Goal: Task Accomplishment & Management: Manage account settings

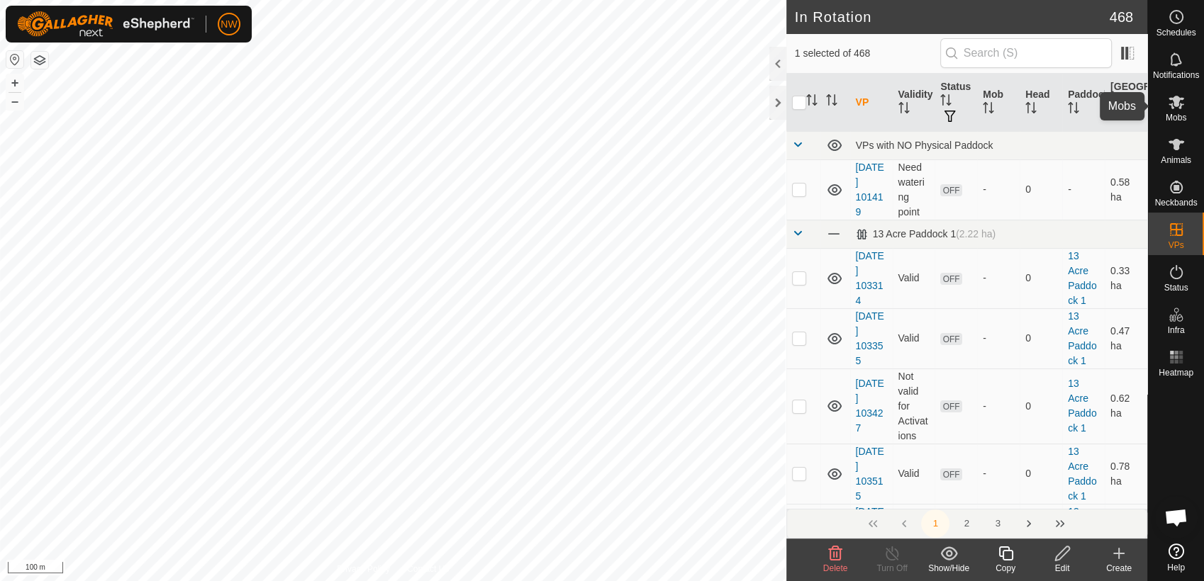
click at [1177, 105] on icon at bounding box center [1176, 102] width 17 height 17
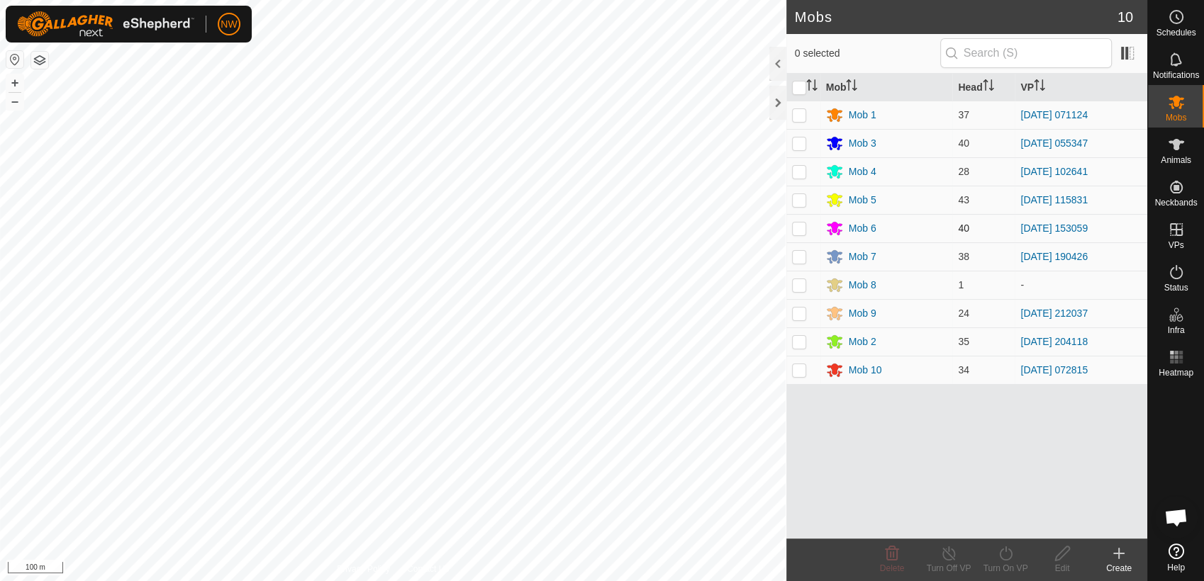
drag, startPoint x: 798, startPoint y: 201, endPoint x: 811, endPoint y: 224, distance: 26.7
click at [798, 201] on p-checkbox at bounding box center [799, 199] width 14 height 11
checkbox input "true"
click at [946, 549] on icon at bounding box center [948, 554] width 13 height 14
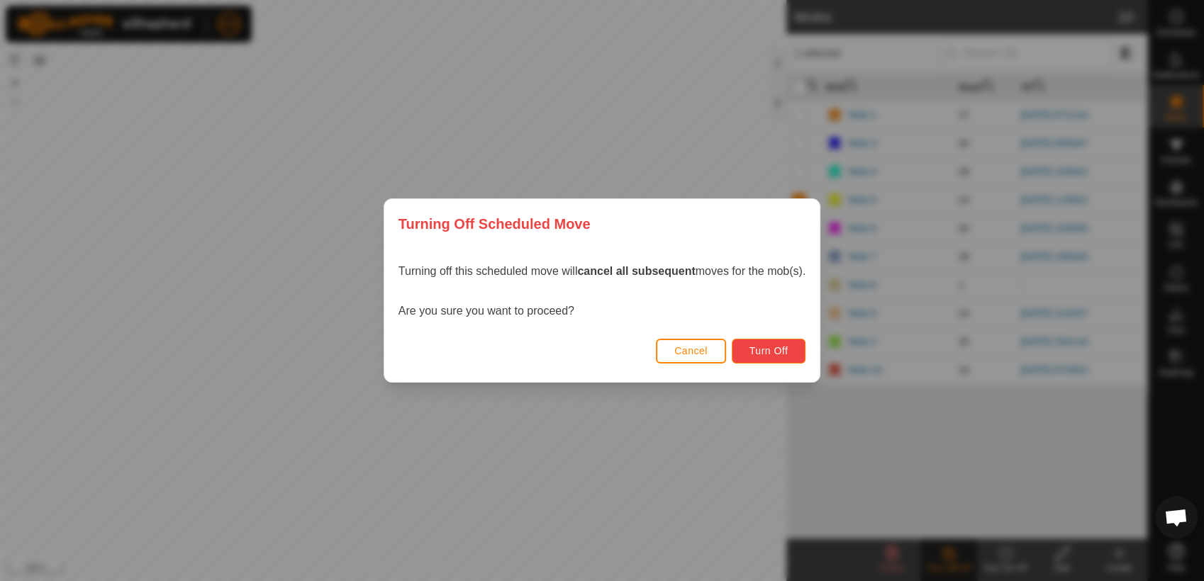
click at [771, 347] on span "Turn Off" at bounding box center [768, 350] width 39 height 11
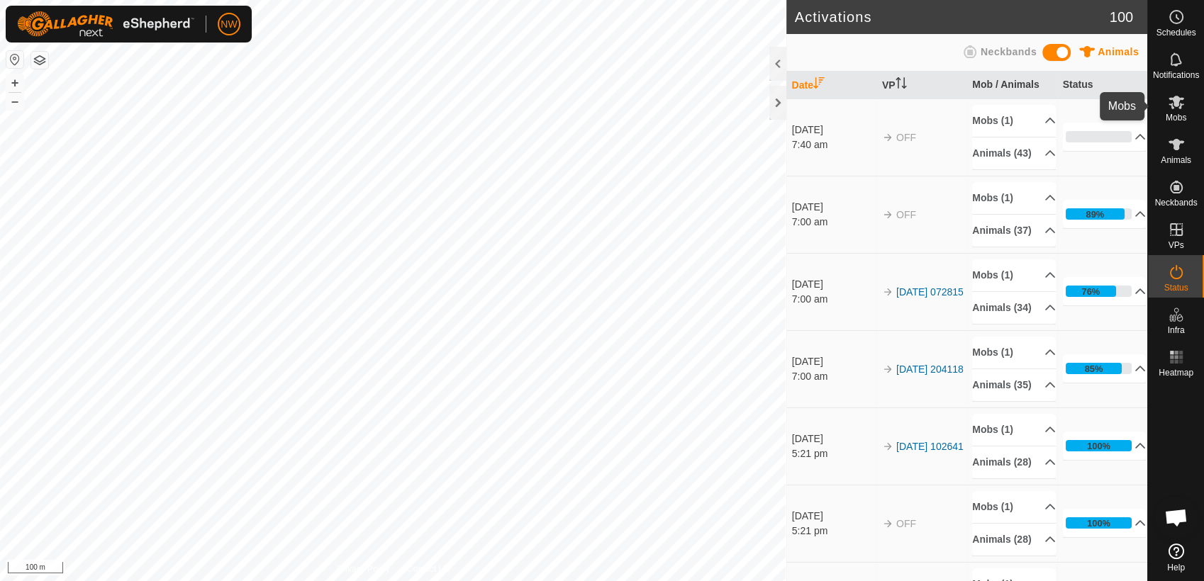
click at [1180, 105] on icon at bounding box center [1176, 102] width 16 height 13
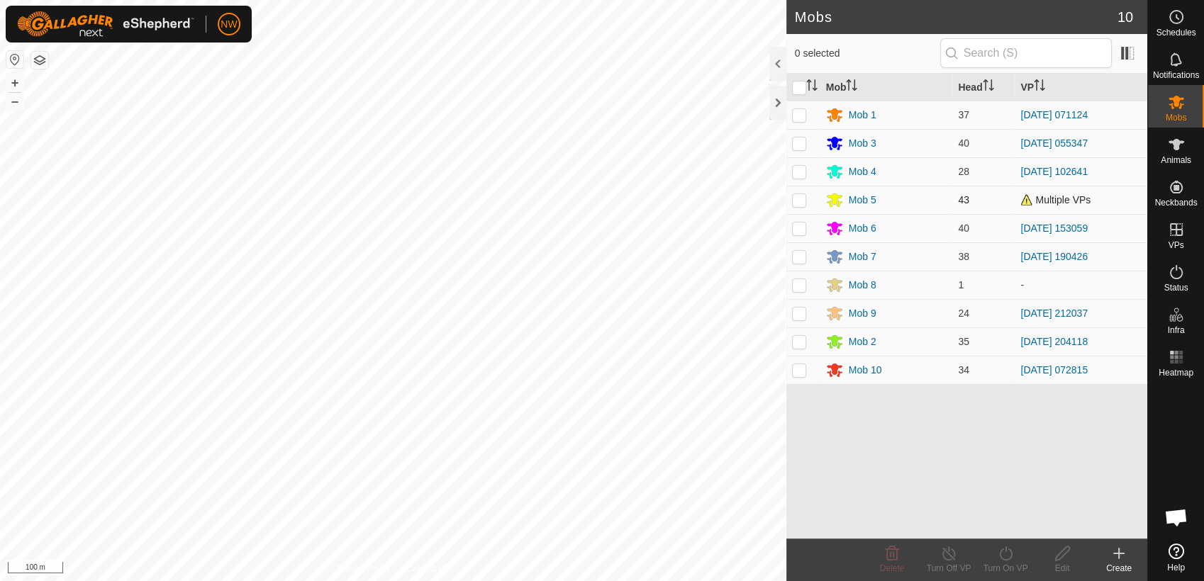
click at [800, 199] on p-checkbox at bounding box center [799, 199] width 14 height 11
checkbox input "true"
click at [1004, 556] on icon at bounding box center [1006, 553] width 18 height 17
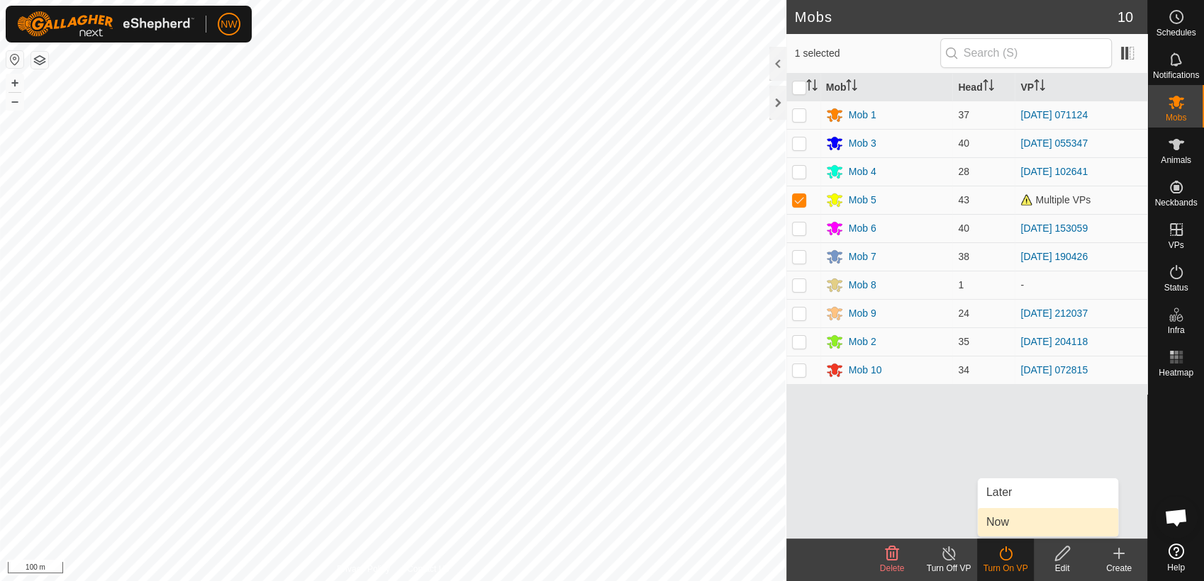
click at [1005, 520] on link "Now" at bounding box center [1048, 522] width 140 height 28
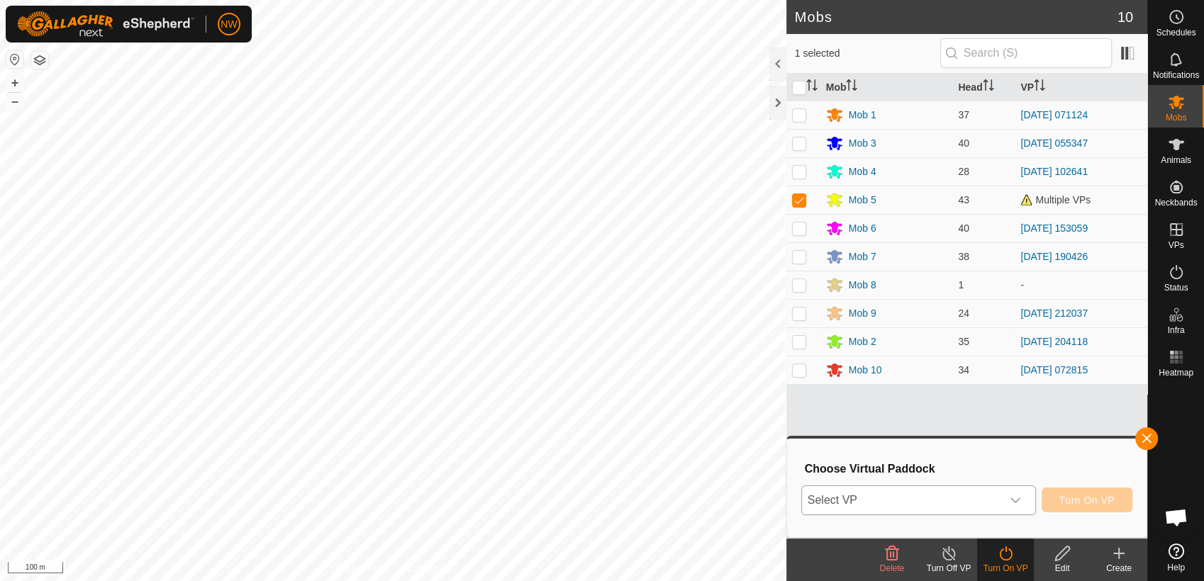
click at [1016, 501] on icon "dropdown trigger" at bounding box center [1015, 501] width 10 height 6
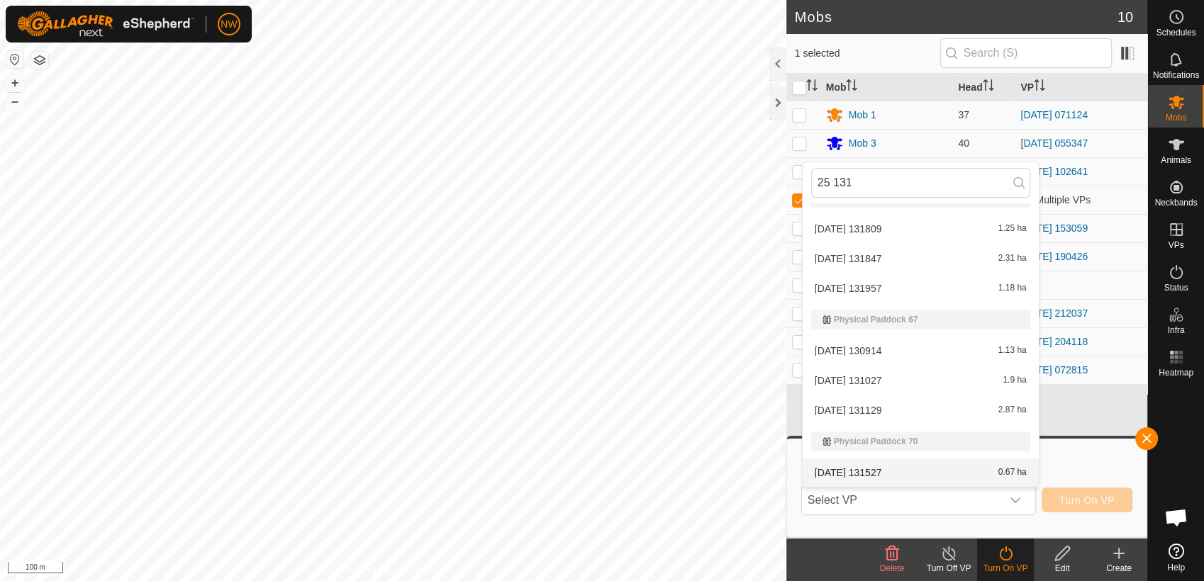
scroll to position [21, 0]
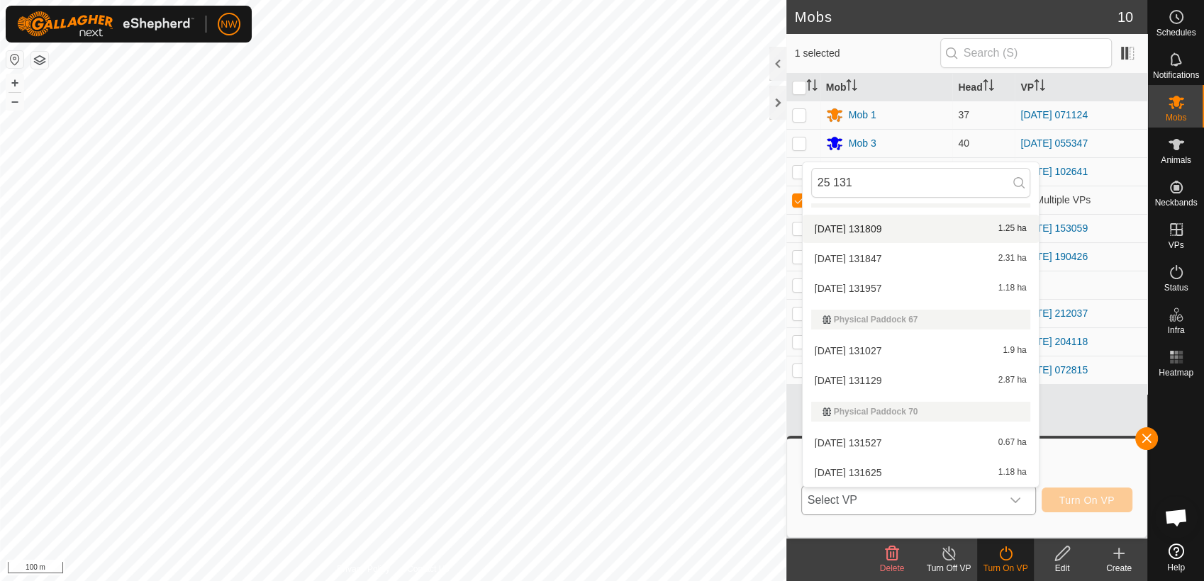
type input "25 131"
click at [844, 224] on li "[DATE] 131809 1.25 ha" at bounding box center [921, 229] width 236 height 28
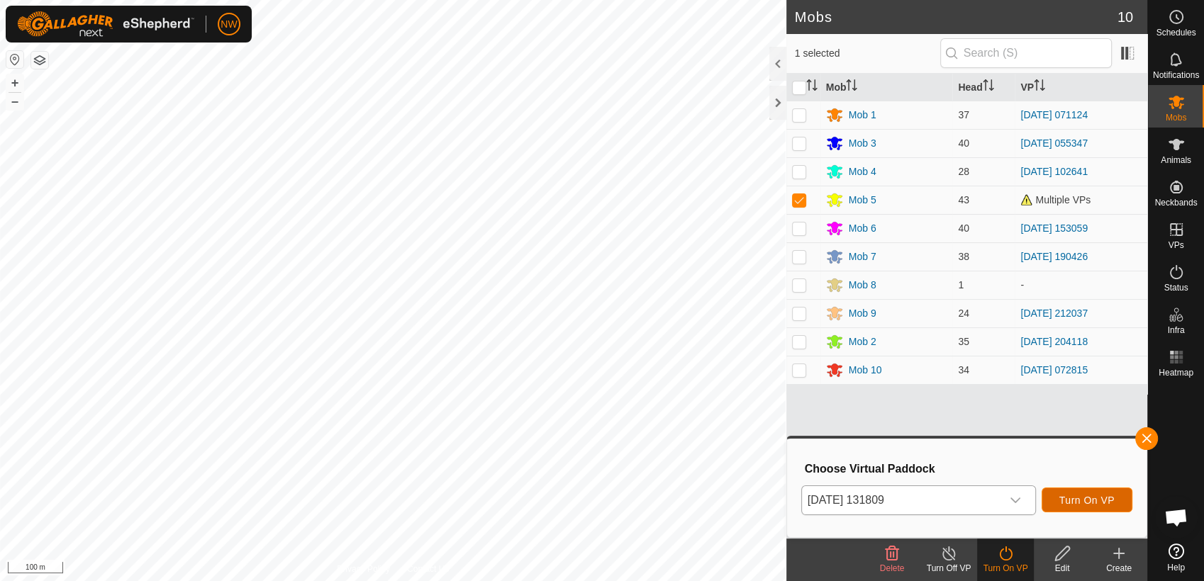
click at [1095, 501] on span "Turn On VP" at bounding box center [1086, 500] width 55 height 11
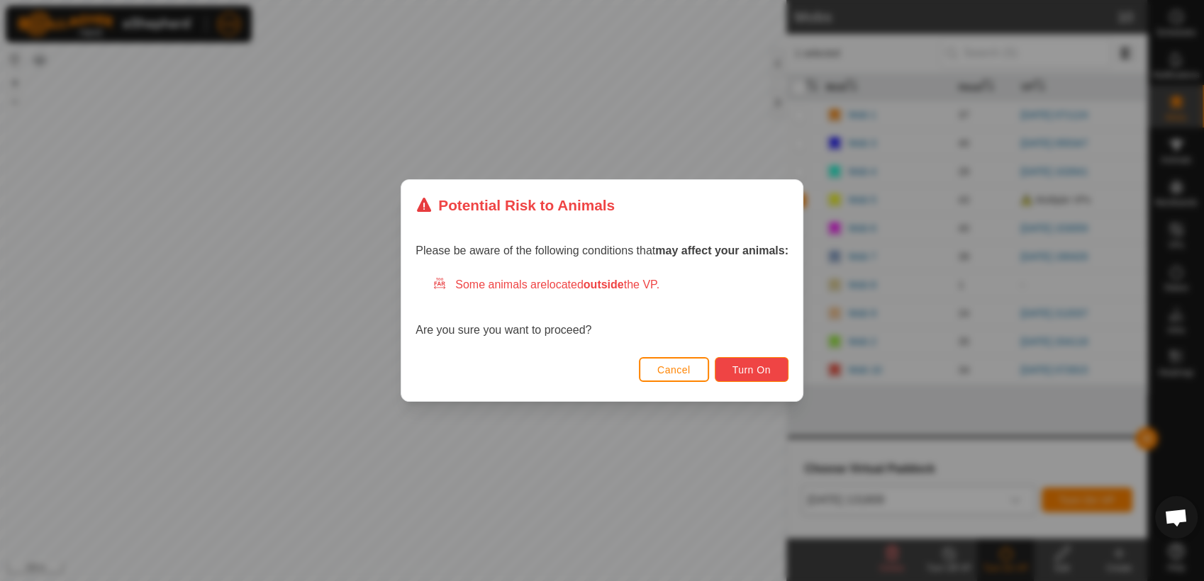
click at [749, 365] on span "Turn On" at bounding box center [751, 369] width 38 height 11
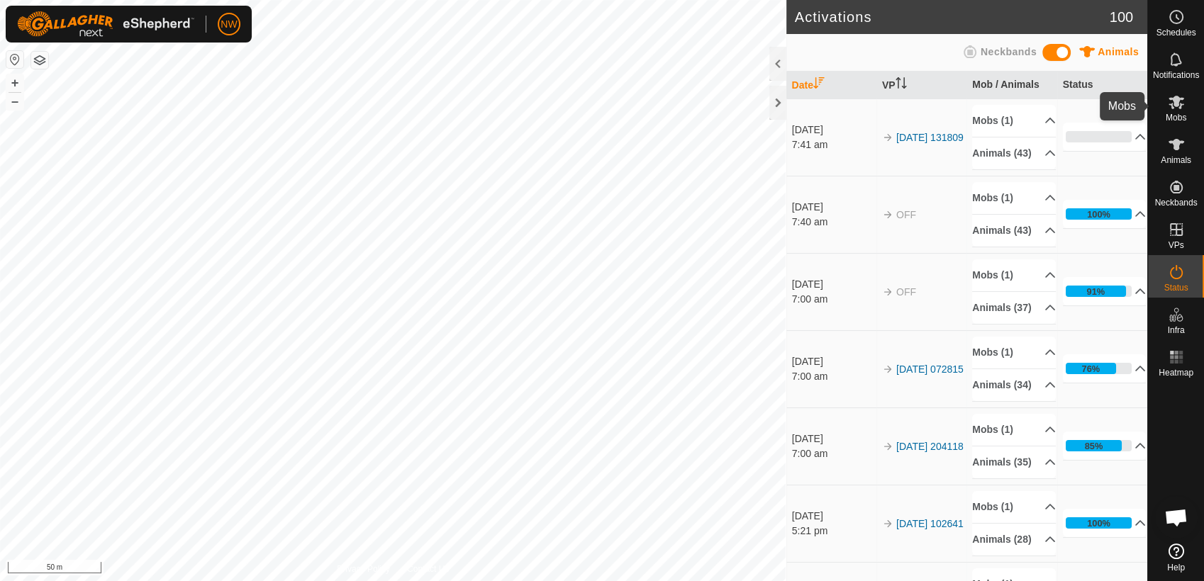
click at [1173, 106] on icon at bounding box center [1176, 102] width 17 height 17
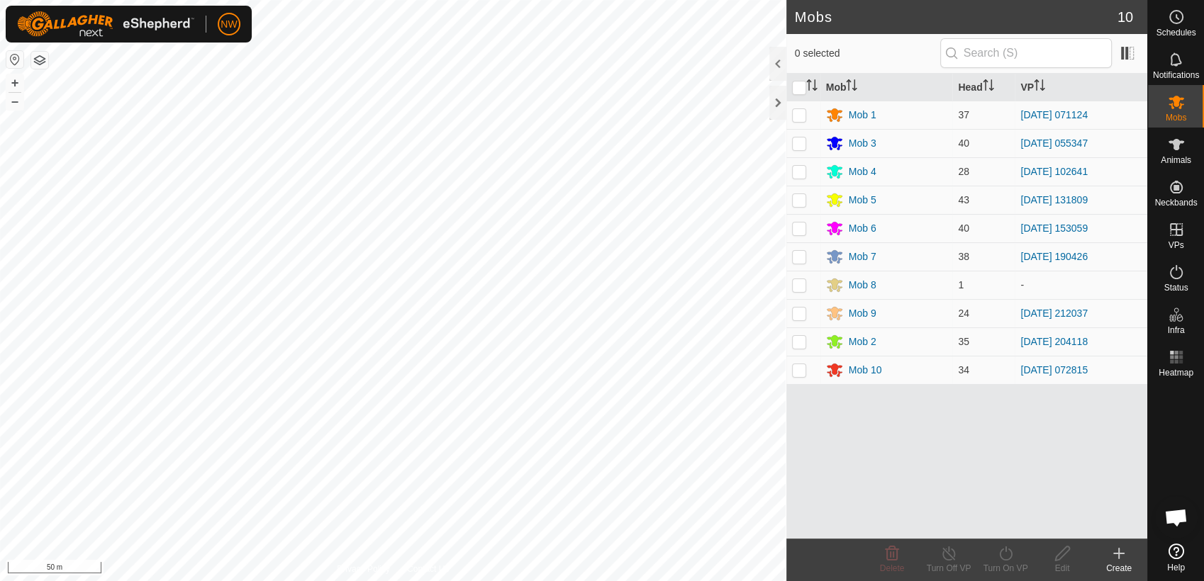
click at [798, 145] on p-checkbox at bounding box center [799, 143] width 14 height 11
checkbox input "true"
click at [1002, 555] on icon at bounding box center [1006, 553] width 18 height 17
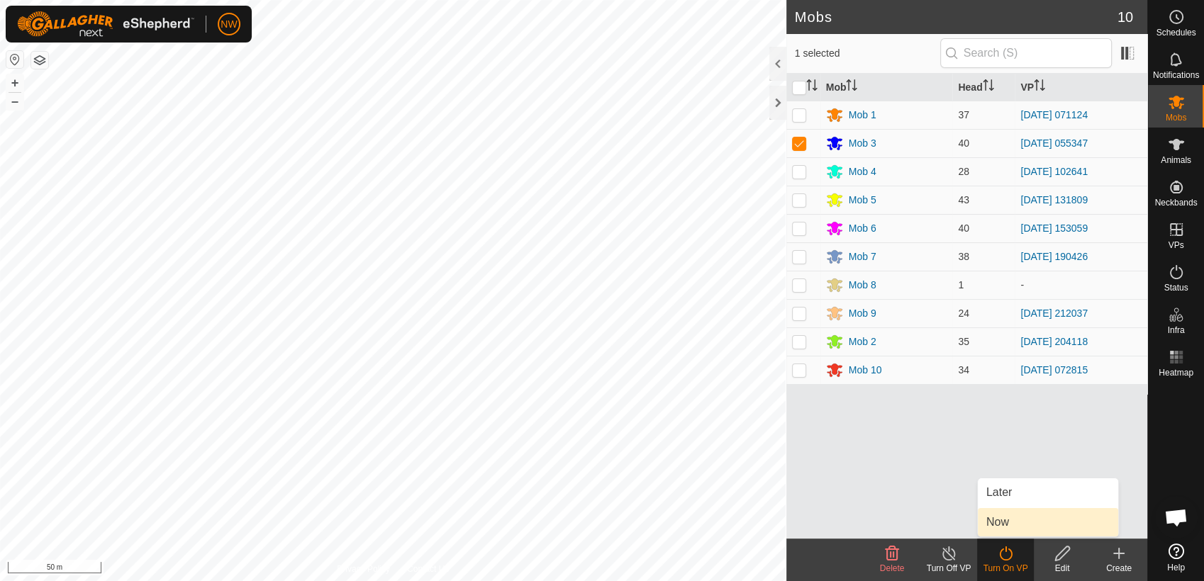
click at [999, 525] on link "Now" at bounding box center [1048, 522] width 140 height 28
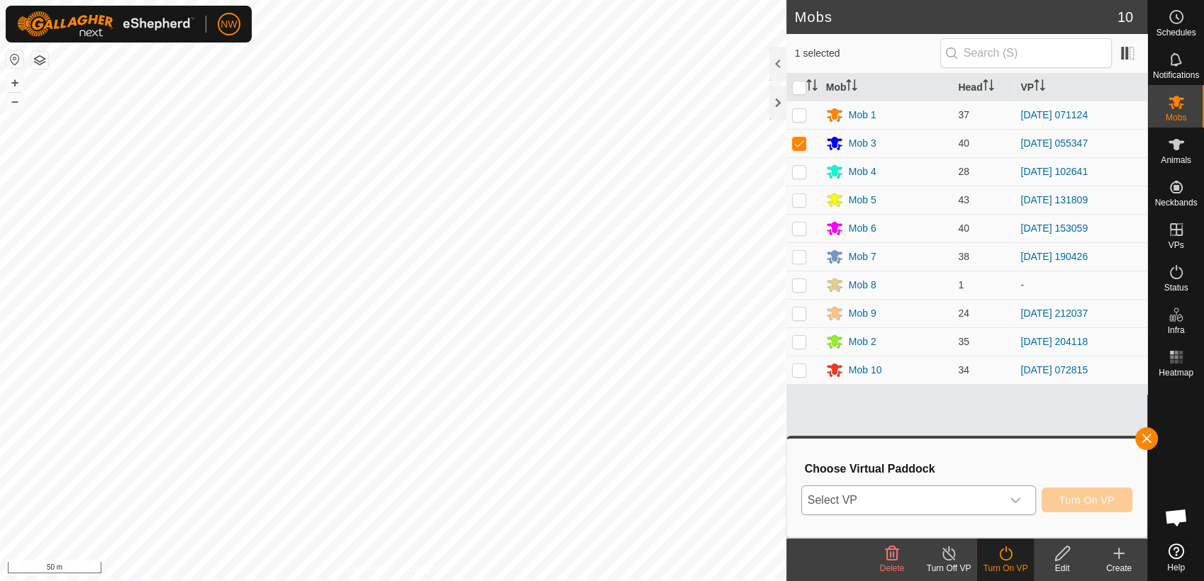
click at [1015, 498] on icon "dropdown trigger" at bounding box center [1015, 500] width 11 height 11
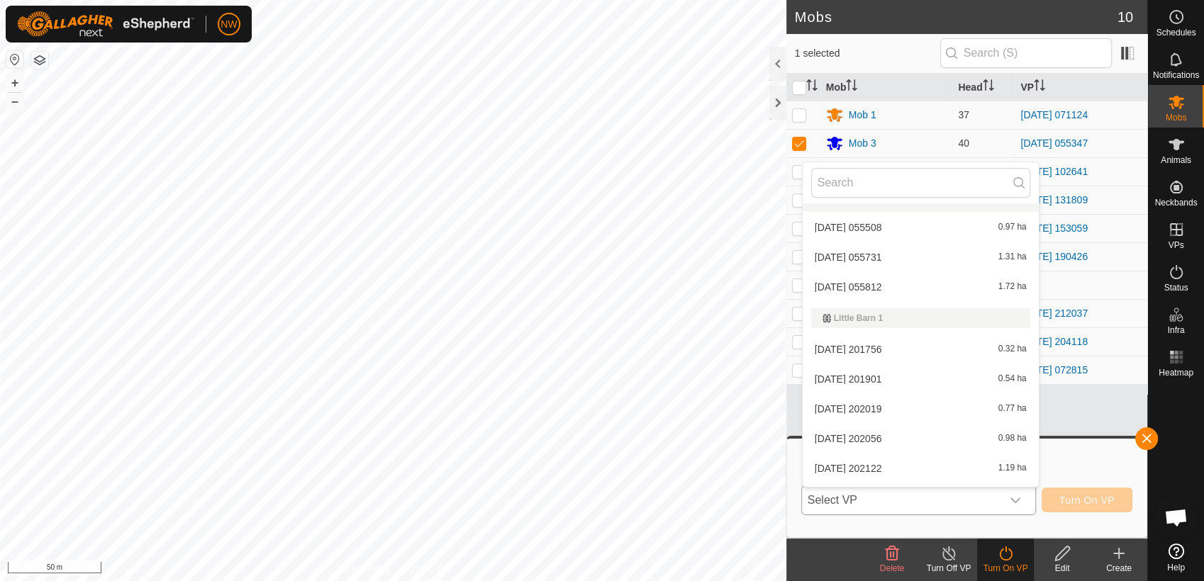
scroll to position [2539, 0]
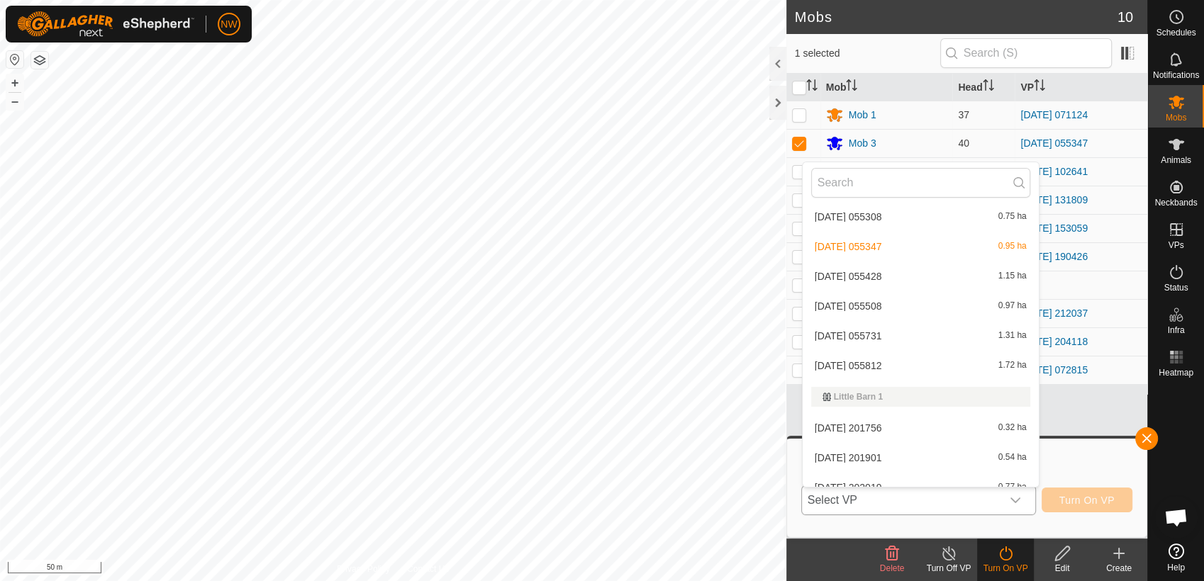
click at [871, 268] on li "[DATE] 055428 1.15 ha" at bounding box center [921, 276] width 236 height 28
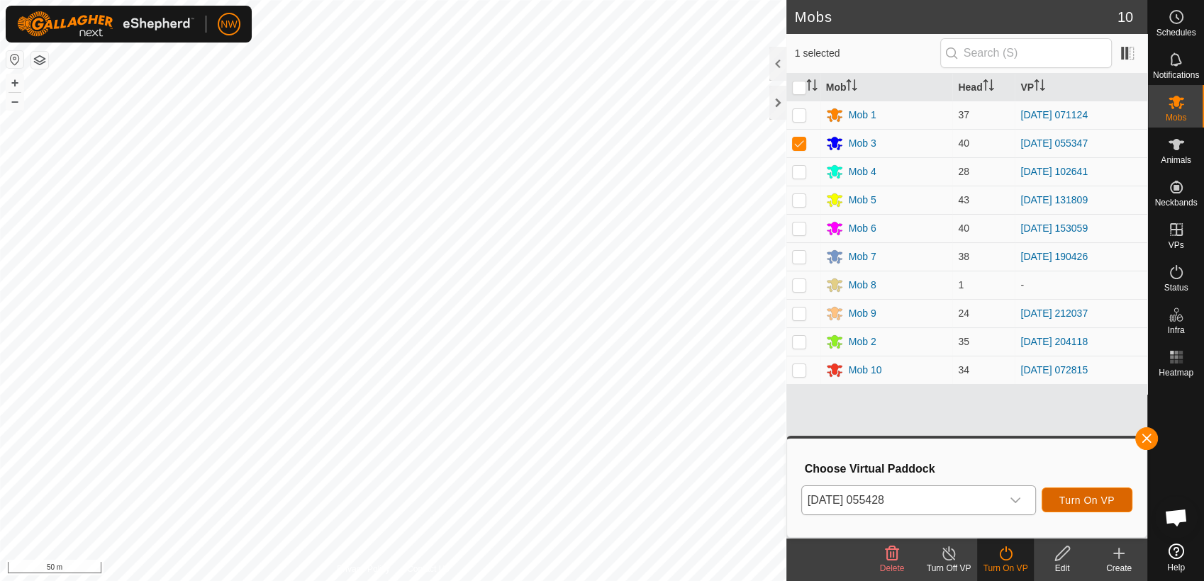
click at [1080, 496] on span "Turn On VP" at bounding box center [1086, 500] width 55 height 11
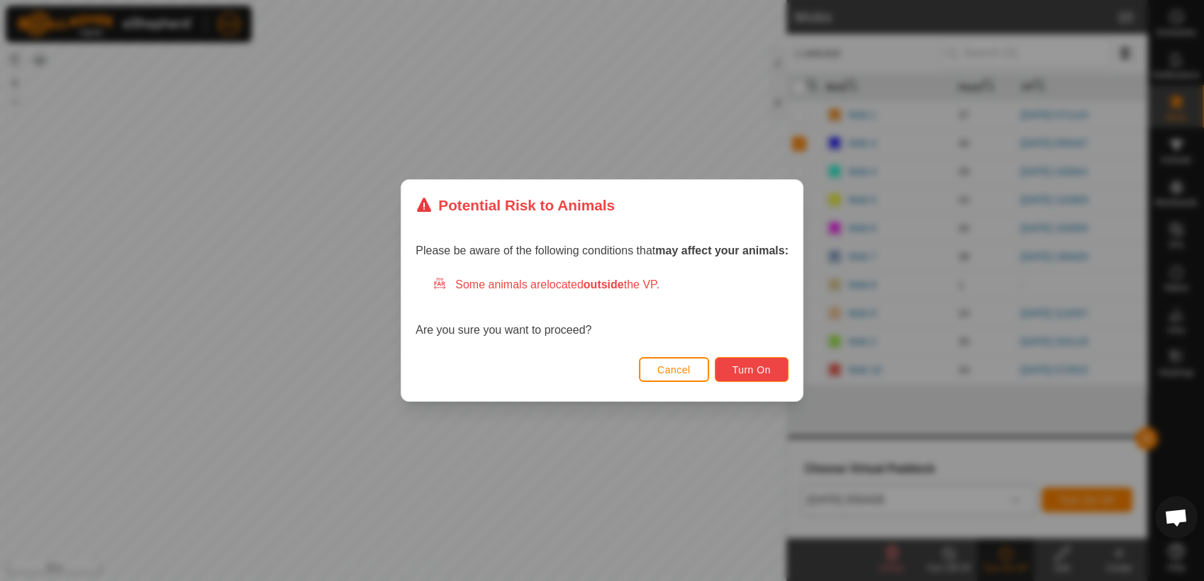
click at [743, 367] on span "Turn On" at bounding box center [751, 369] width 38 height 11
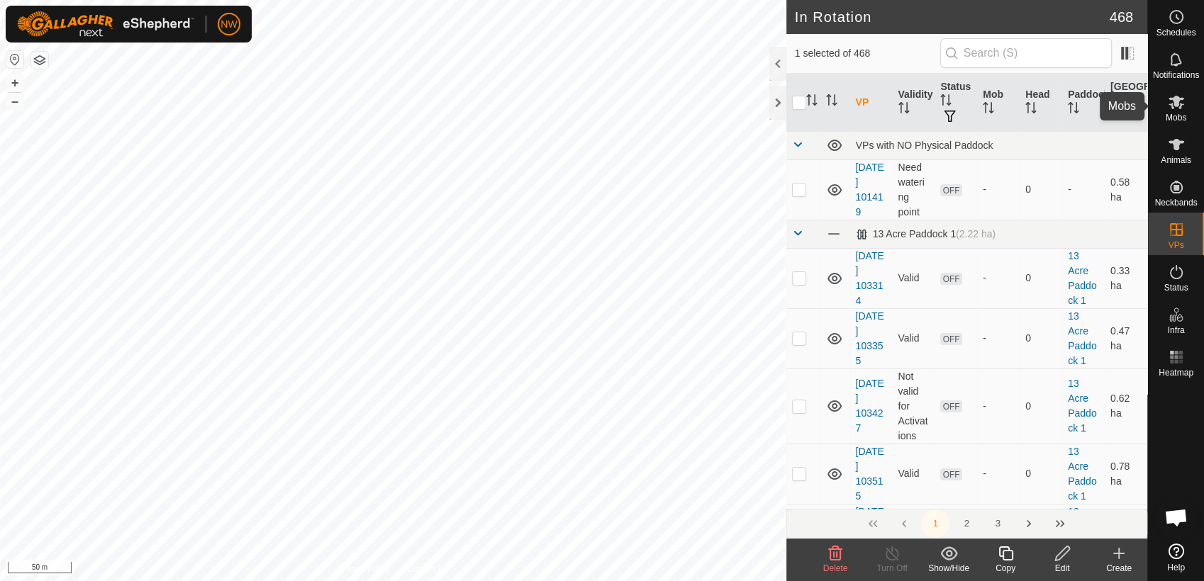
click at [1180, 108] on icon at bounding box center [1176, 102] width 17 height 17
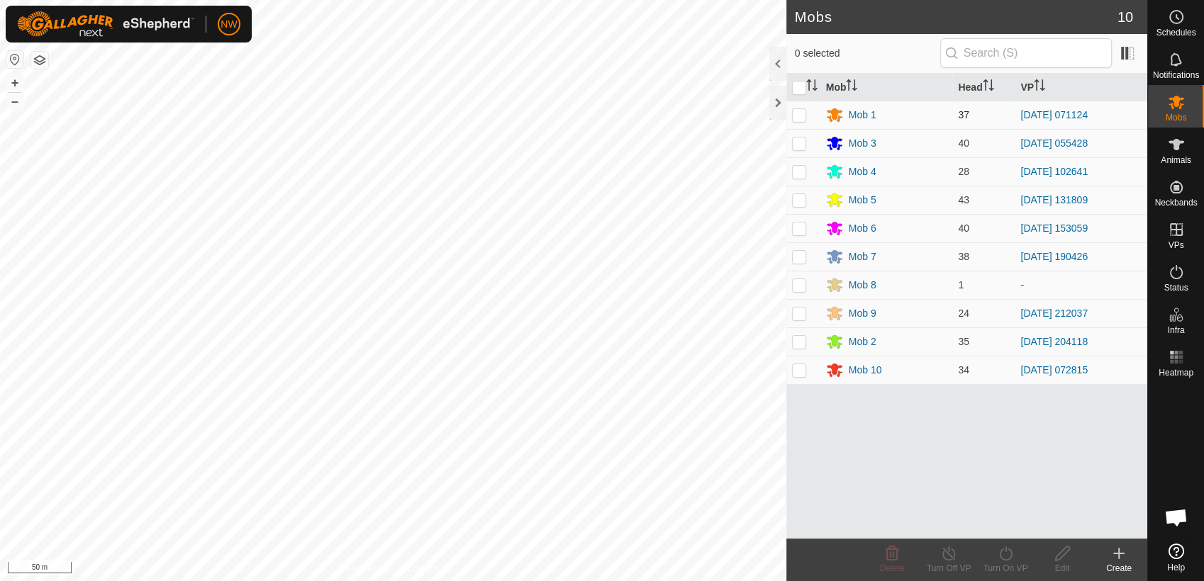
click at [797, 113] on p-checkbox at bounding box center [799, 114] width 14 height 11
checkbox input "true"
click at [1008, 559] on icon at bounding box center [1005, 554] width 13 height 14
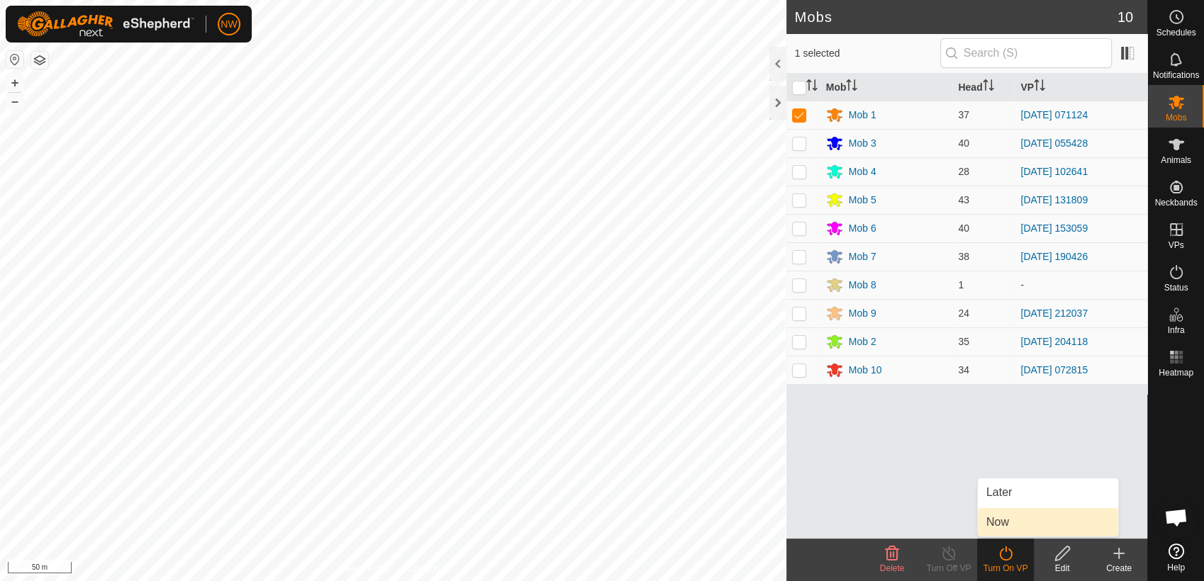
click at [1010, 520] on link "Now" at bounding box center [1048, 522] width 140 height 28
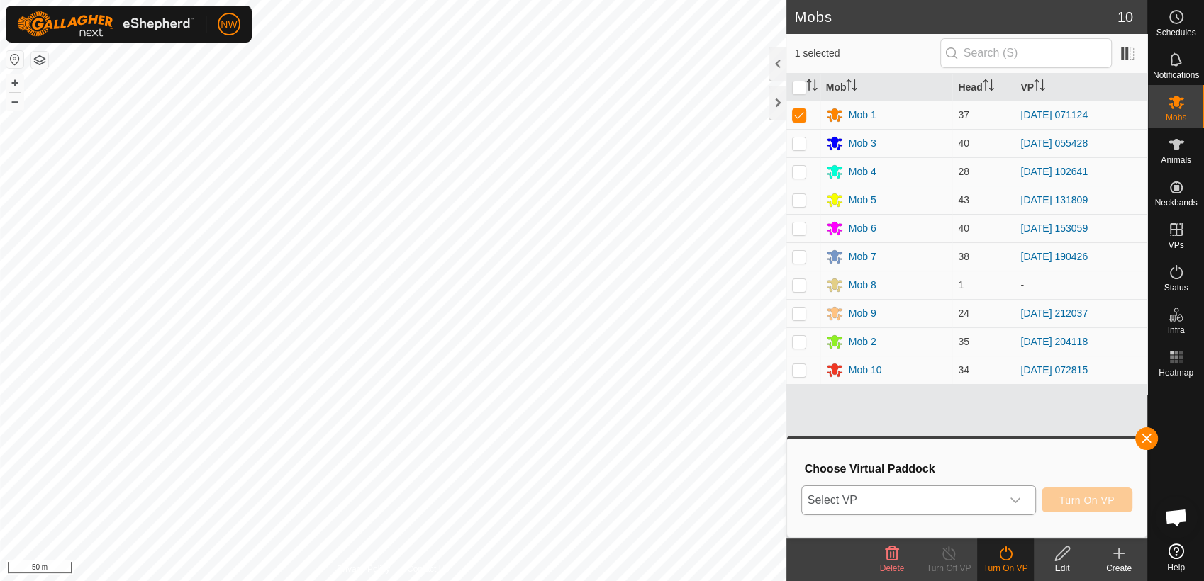
click at [1020, 501] on icon "dropdown trigger" at bounding box center [1015, 500] width 11 height 11
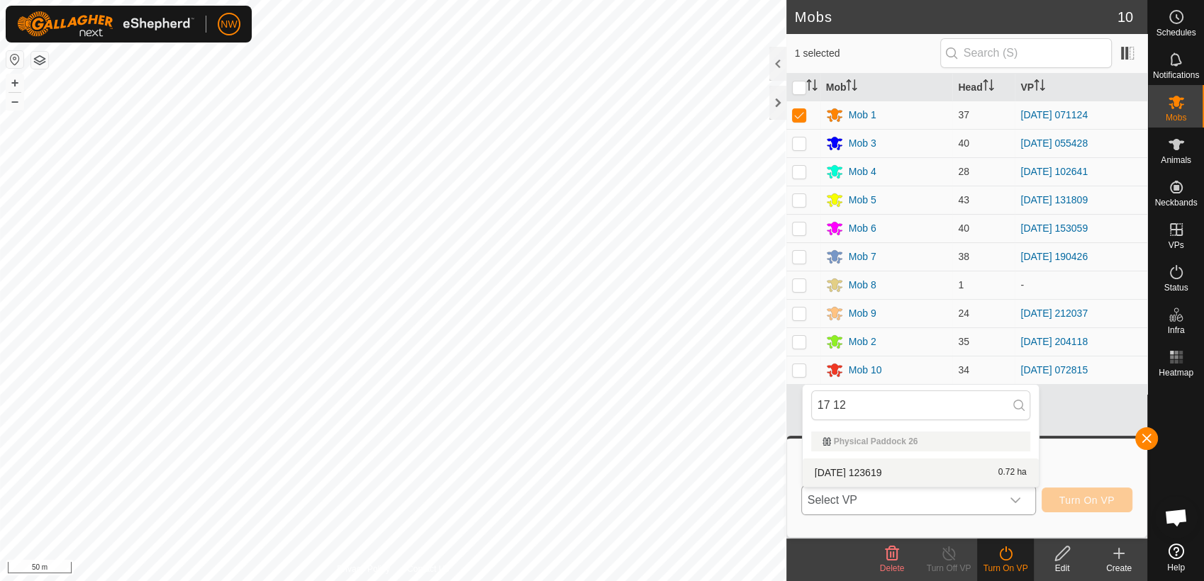
type input "17 12"
click at [885, 471] on li "[DATE] 123619 0.72 ha" at bounding box center [921, 473] width 236 height 28
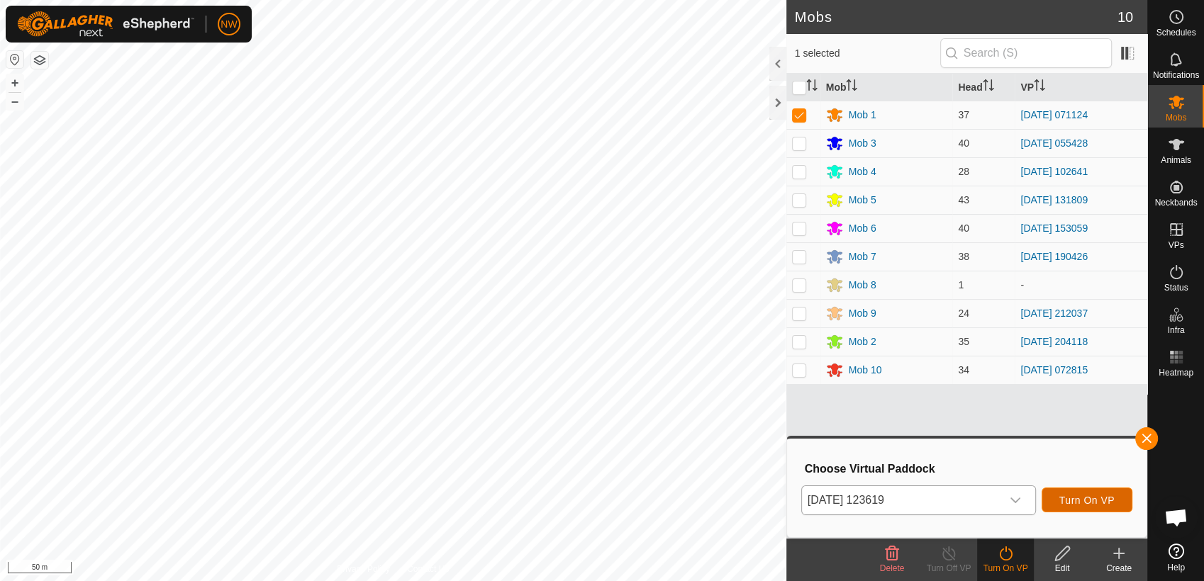
click at [1095, 495] on span "Turn On VP" at bounding box center [1086, 500] width 55 height 11
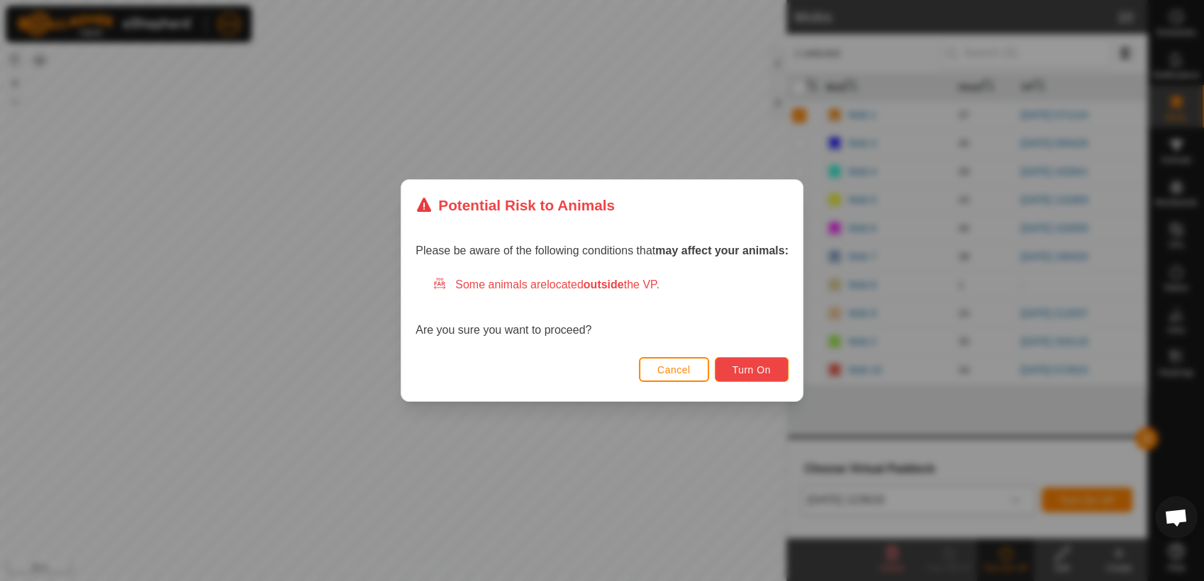
click at [766, 364] on span "Turn On" at bounding box center [751, 369] width 38 height 11
